Goal: Use online tool/utility

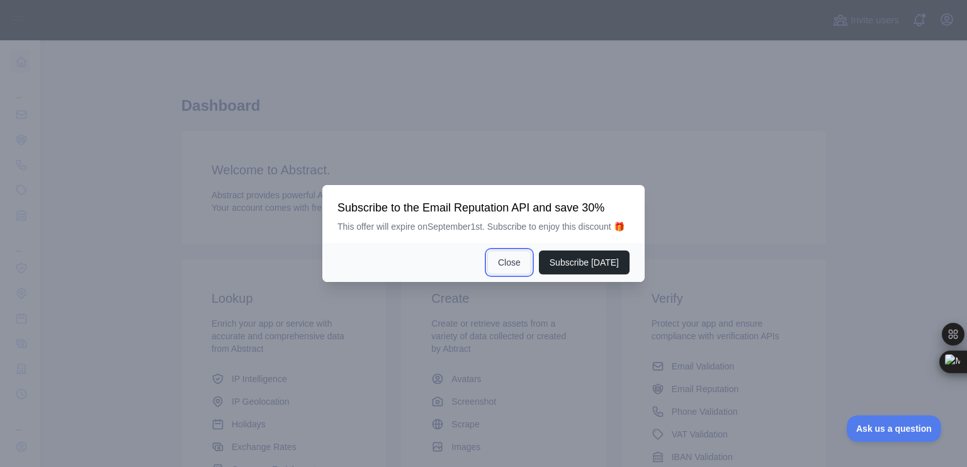
click at [512, 259] on button "Close" at bounding box center [509, 262] width 44 height 24
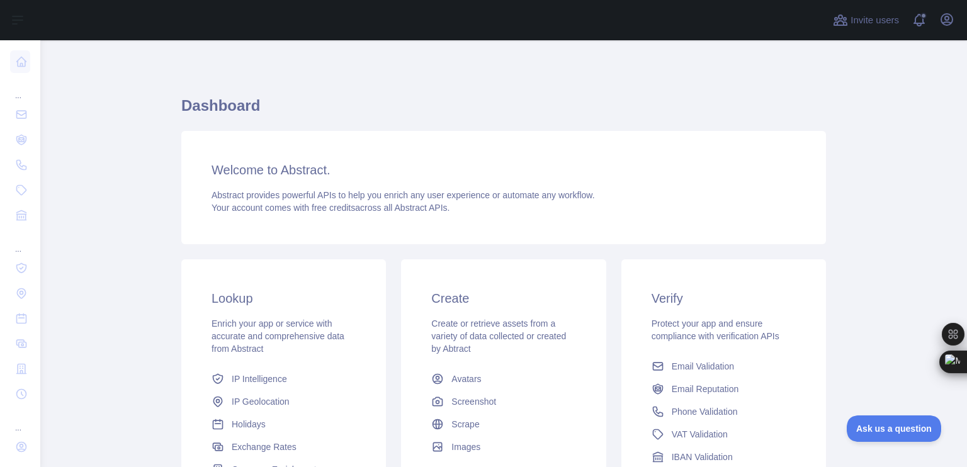
scroll to position [159, 0]
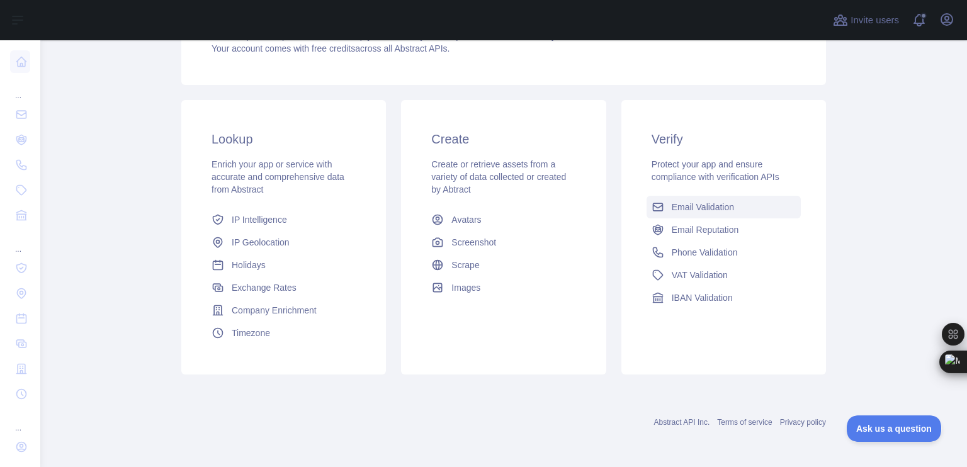
click at [680, 203] on span "Email Validation" at bounding box center [703, 207] width 62 height 13
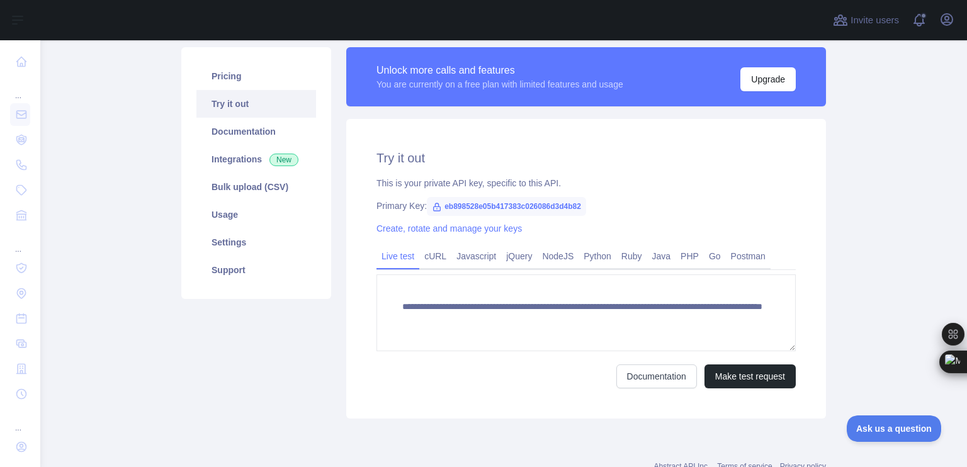
scroll to position [188, 0]
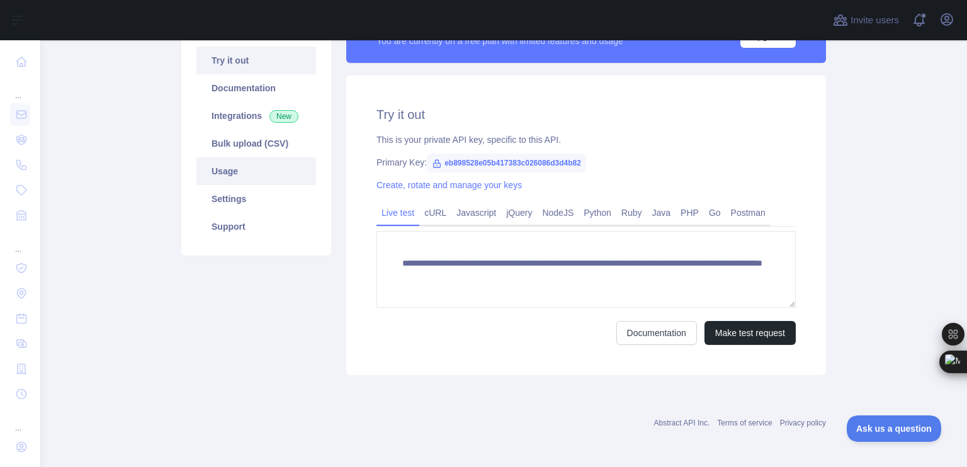
click at [229, 173] on link "Usage" at bounding box center [256, 171] width 120 height 28
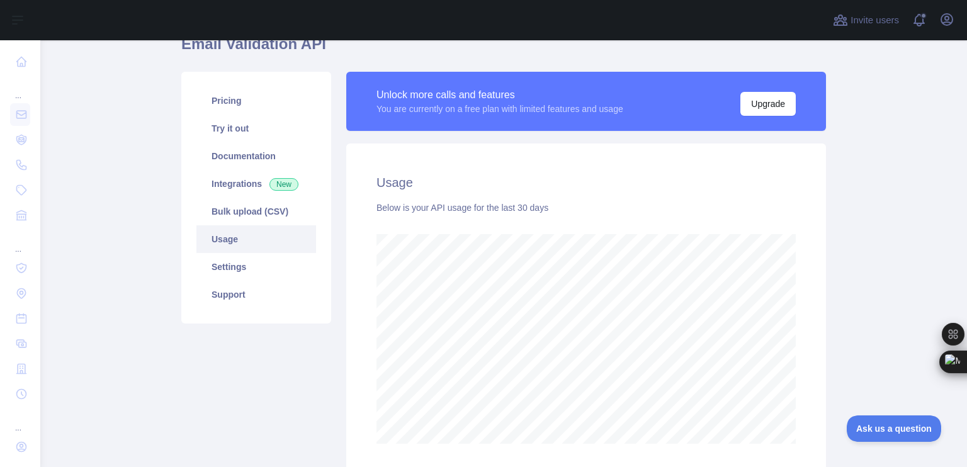
scroll to position [120, 0]
click at [225, 235] on link "Usage" at bounding box center [256, 239] width 120 height 28
click at [230, 99] on link "Pricing" at bounding box center [256, 100] width 120 height 28
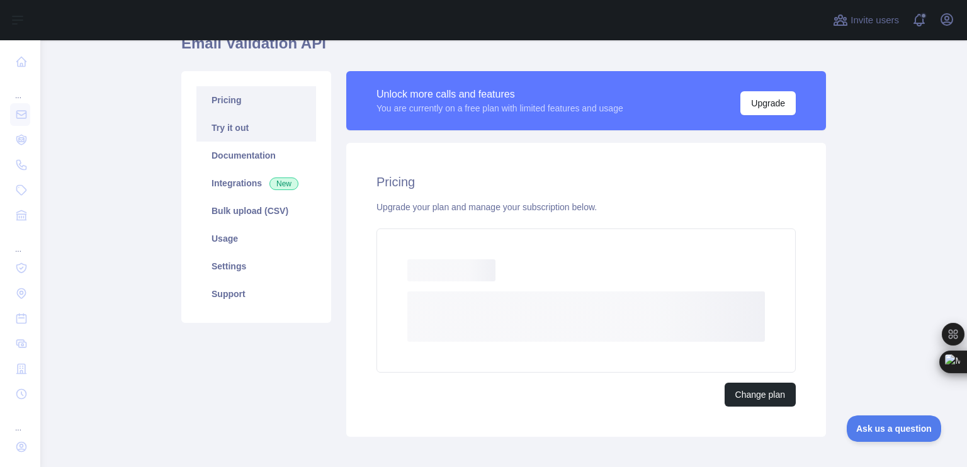
click at [236, 128] on link "Try it out" at bounding box center [256, 128] width 120 height 28
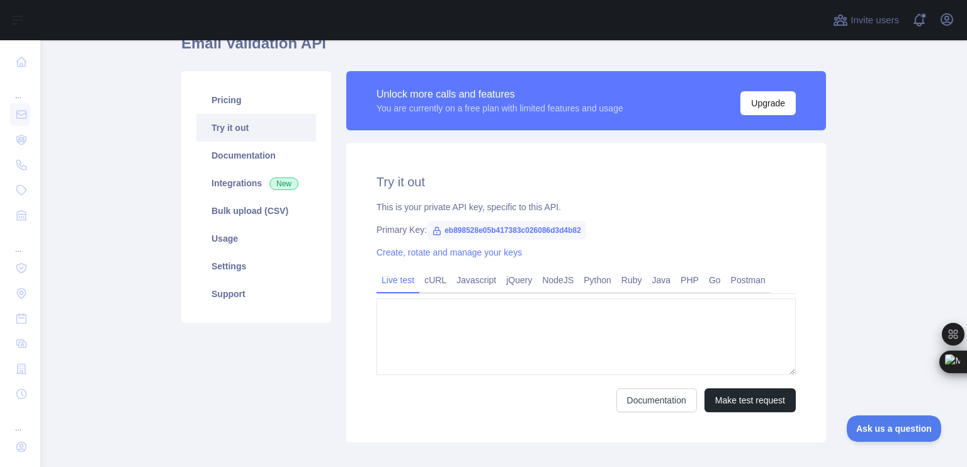
type textarea "**********"
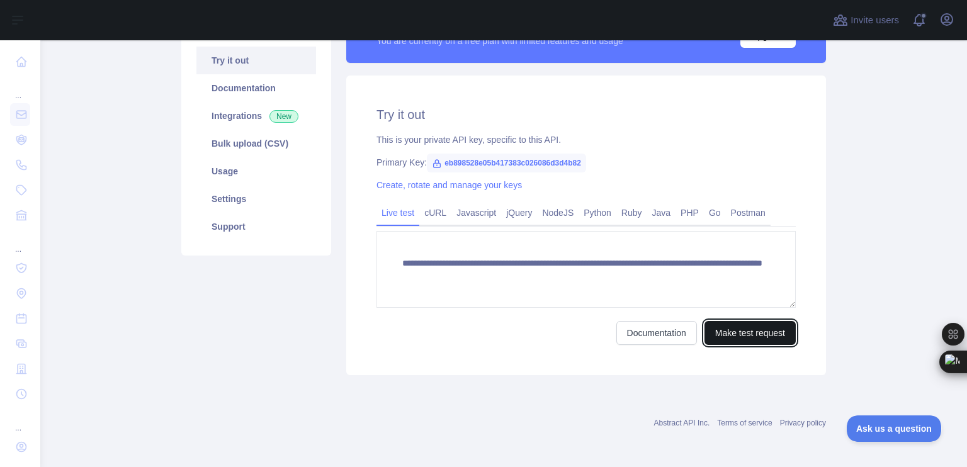
click at [775, 328] on button "Make test request" at bounding box center [749, 333] width 91 height 24
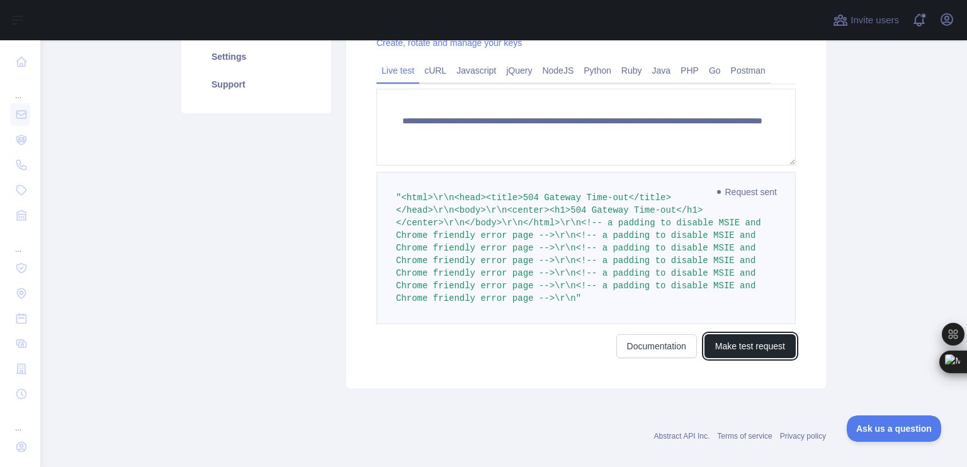
scroll to position [224, 0]
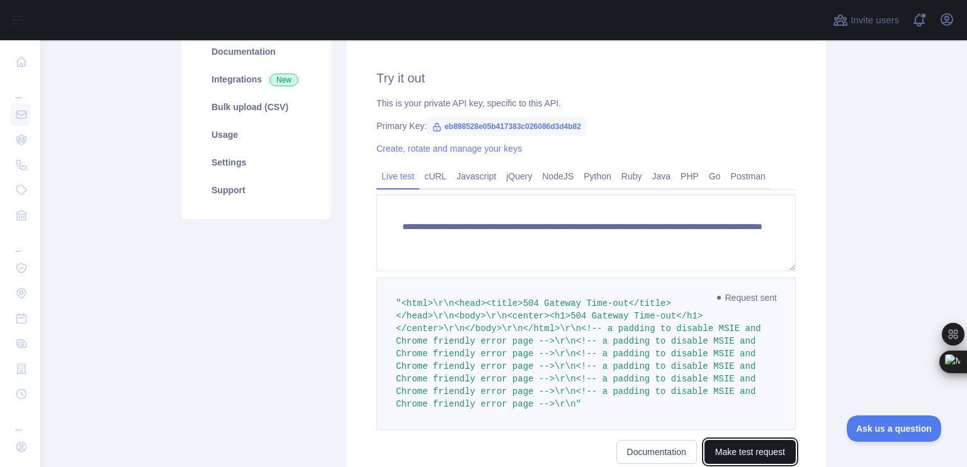
click at [740, 440] on button "Make test request" at bounding box center [749, 452] width 91 height 24
